Goal: Task Accomplishment & Management: Use online tool/utility

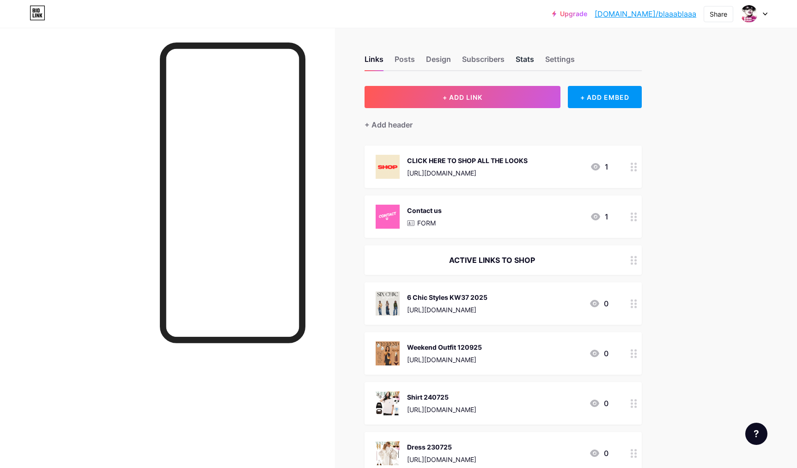
click at [524, 57] on div "Stats" at bounding box center [525, 62] width 18 height 17
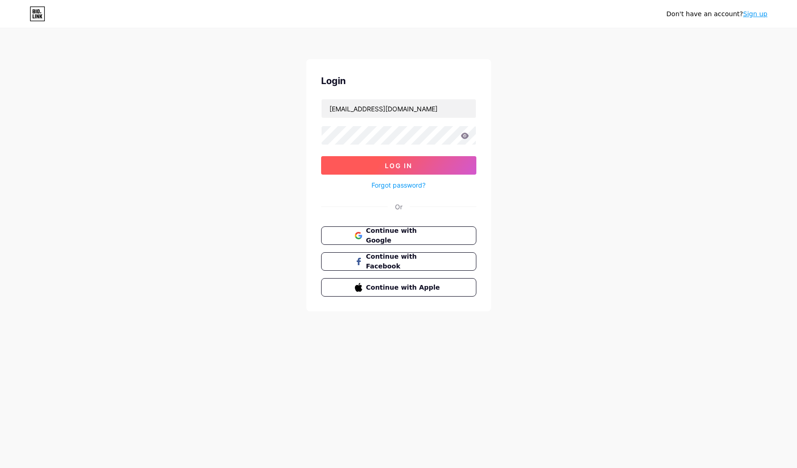
click at [403, 166] on span "Log In" at bounding box center [398, 166] width 27 height 8
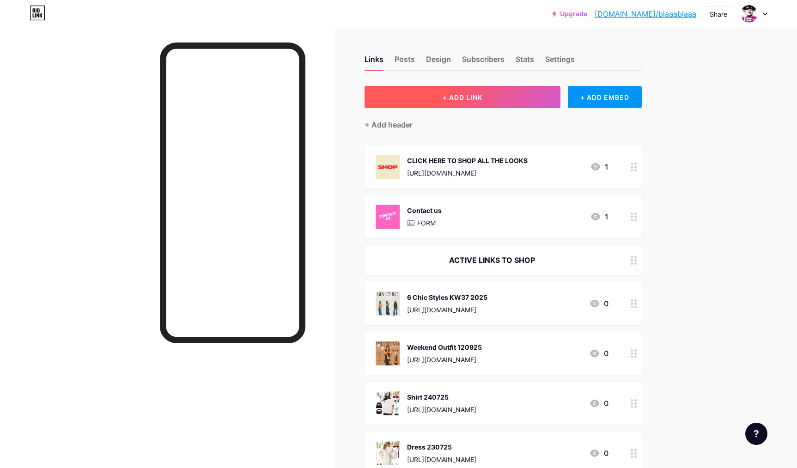
click at [457, 96] on span "+ ADD LINK" at bounding box center [463, 97] width 40 height 8
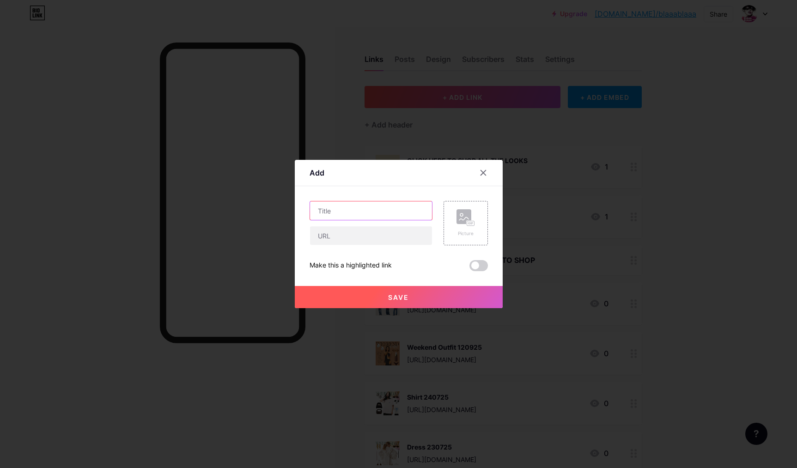
click at [359, 213] on input "text" at bounding box center [371, 210] width 122 height 18
type input "Green 250725"
click at [335, 240] on input "text" at bounding box center [371, 235] width 122 height 18
click at [342, 235] on input "text" at bounding box center [371, 235] width 122 height 18
paste input "https://liketk.it/5jHIu"
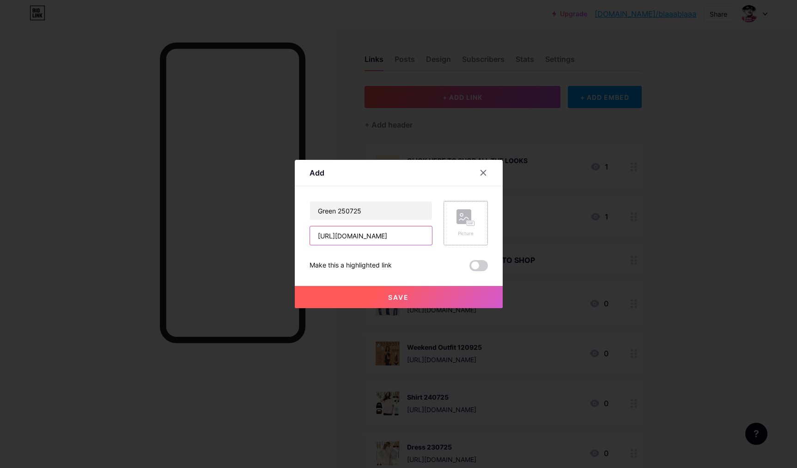
type input "https://liketk.it/5jHIu"
click at [458, 222] on rect at bounding box center [463, 216] width 15 height 15
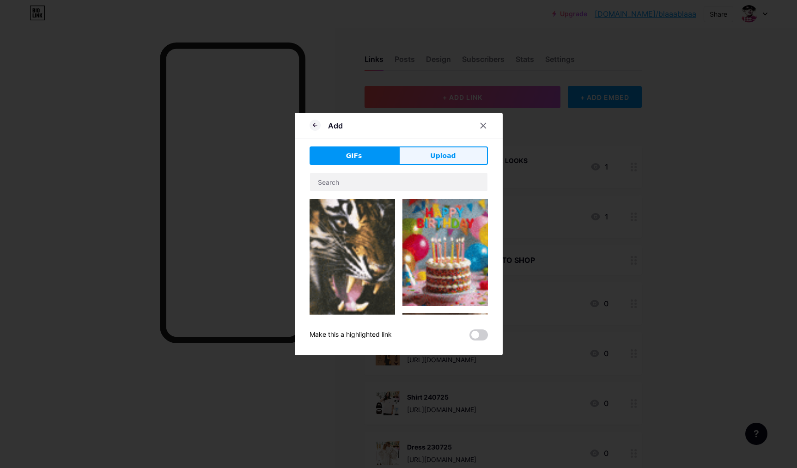
click at [443, 154] on span "Upload" at bounding box center [442, 156] width 25 height 10
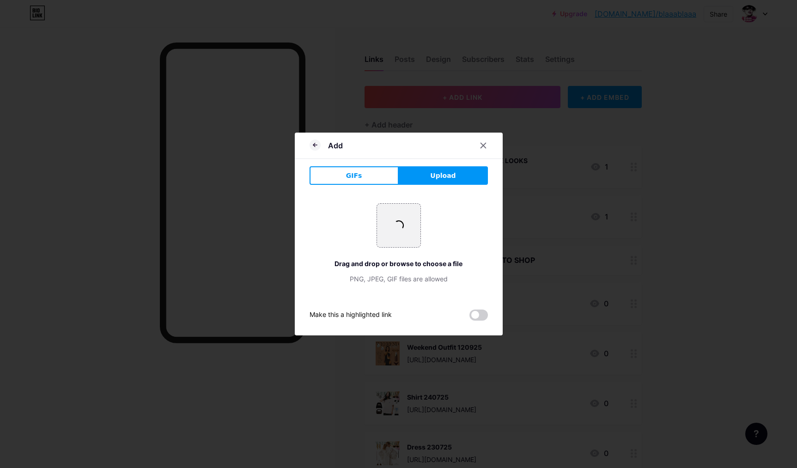
click at [483, 145] on icon at bounding box center [483, 145] width 5 height 5
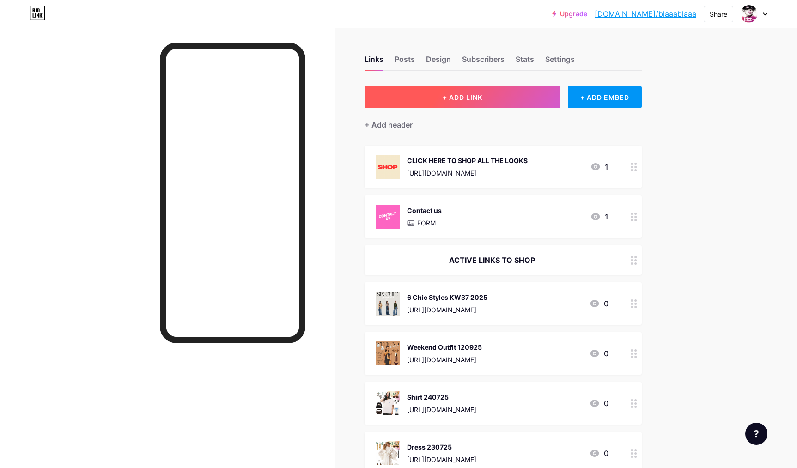
click at [480, 95] on span "+ ADD LINK" at bounding box center [463, 97] width 40 height 8
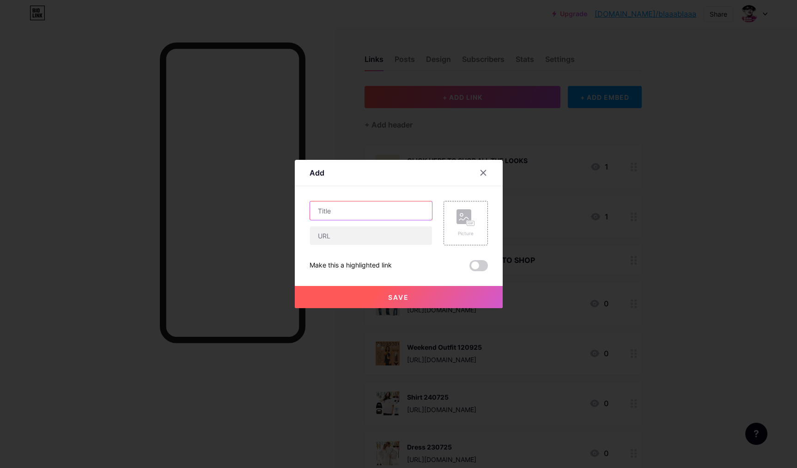
click at [341, 217] on input "text" at bounding box center [371, 210] width 122 height 18
type input "Green 250725"
click at [330, 236] on input "text" at bounding box center [371, 235] width 122 height 18
paste input "https://liketk.it/5jHIu"
type input "https://liketk.it/5jHIu"
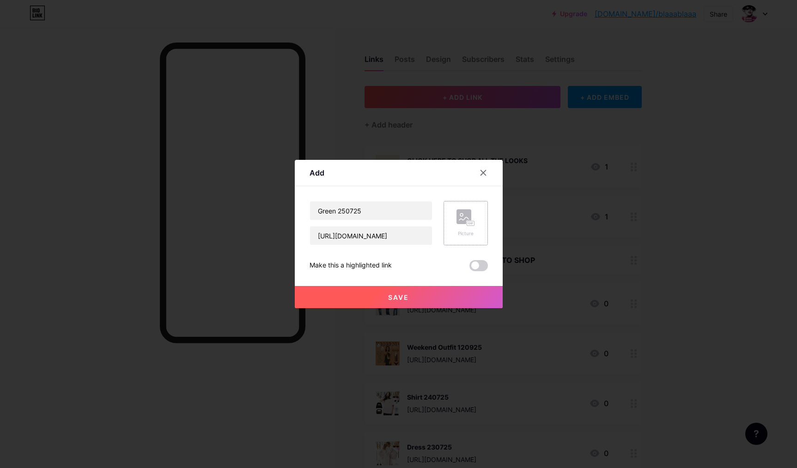
click at [456, 221] on rect at bounding box center [463, 216] width 15 height 15
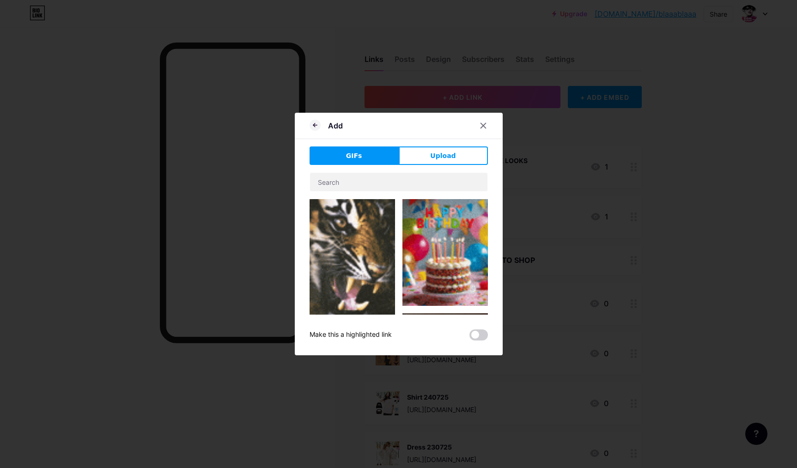
click at [458, 158] on button "Upload" at bounding box center [443, 155] width 89 height 18
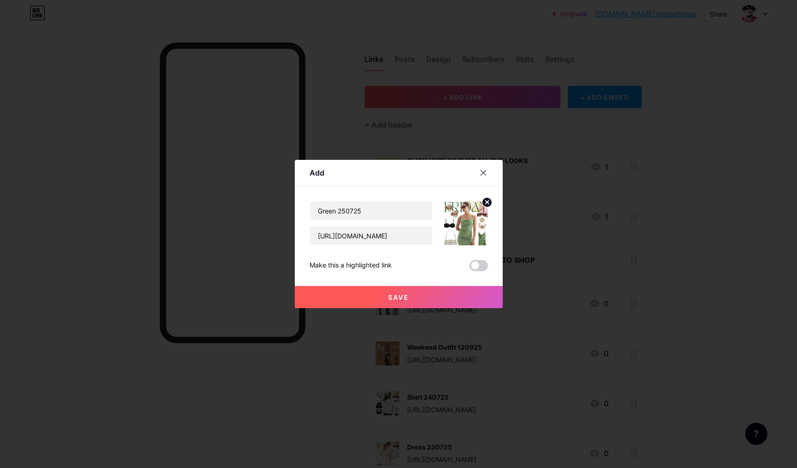
click at [422, 298] on button "Save" at bounding box center [399, 297] width 208 height 22
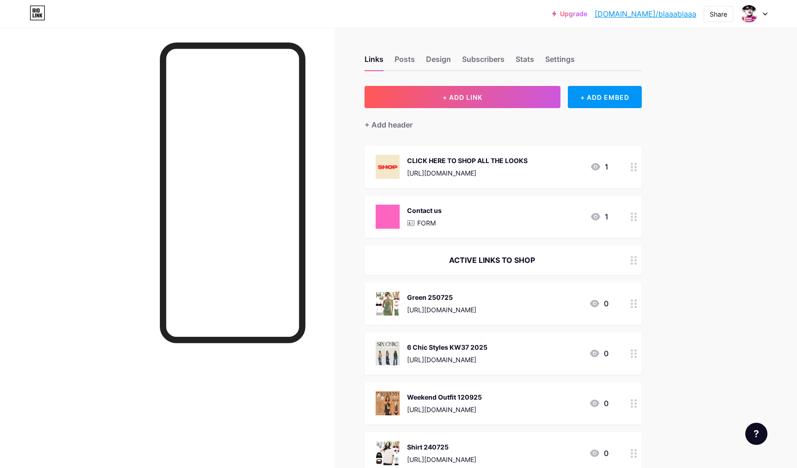
click at [433, 302] on div "Green 250725 https://liketk.it/5jHIu" at bounding box center [441, 304] width 69 height 24
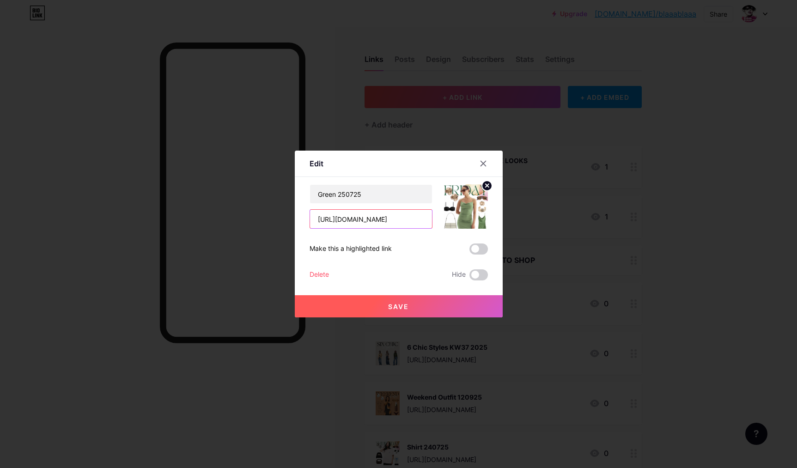
drag, startPoint x: 384, startPoint y: 221, endPoint x: 304, endPoint y: 214, distance: 80.2
click at [310, 210] on input "https://liketk.it/5jHIu" at bounding box center [371, 219] width 122 height 18
click at [337, 52] on div at bounding box center [398, 234] width 797 height 468
